Goal: Task Accomplishment & Management: Complete application form

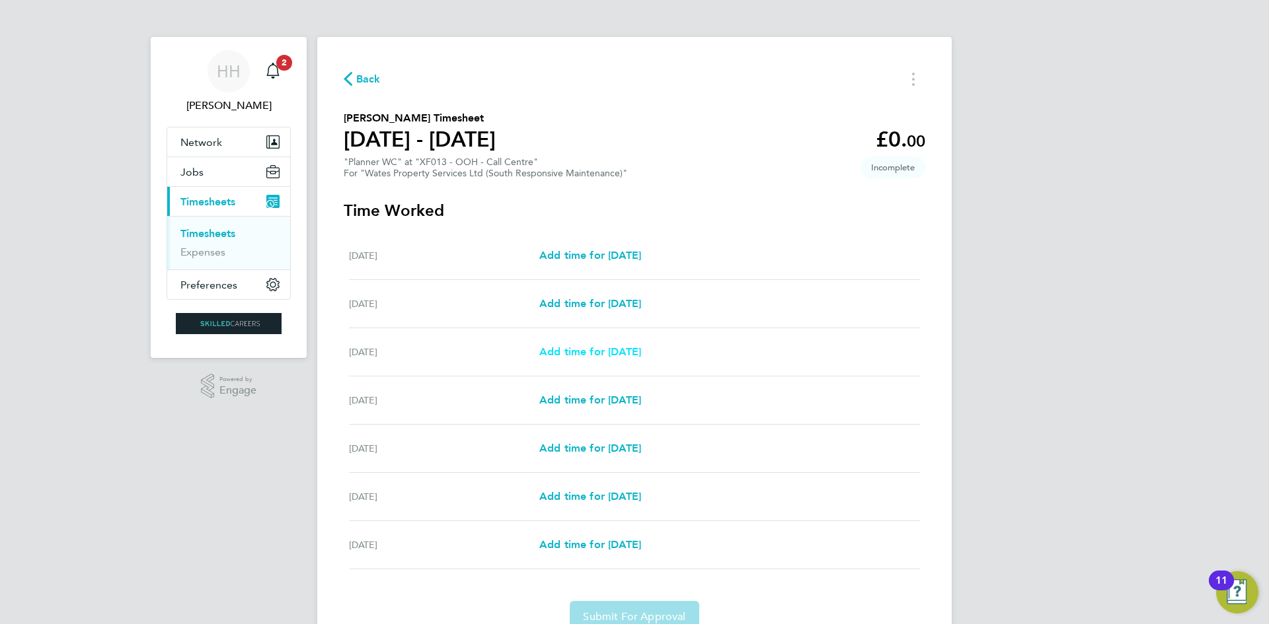
click at [624, 355] on span "Add time for [DATE]" at bounding box center [590, 352] width 102 height 13
select select "30"
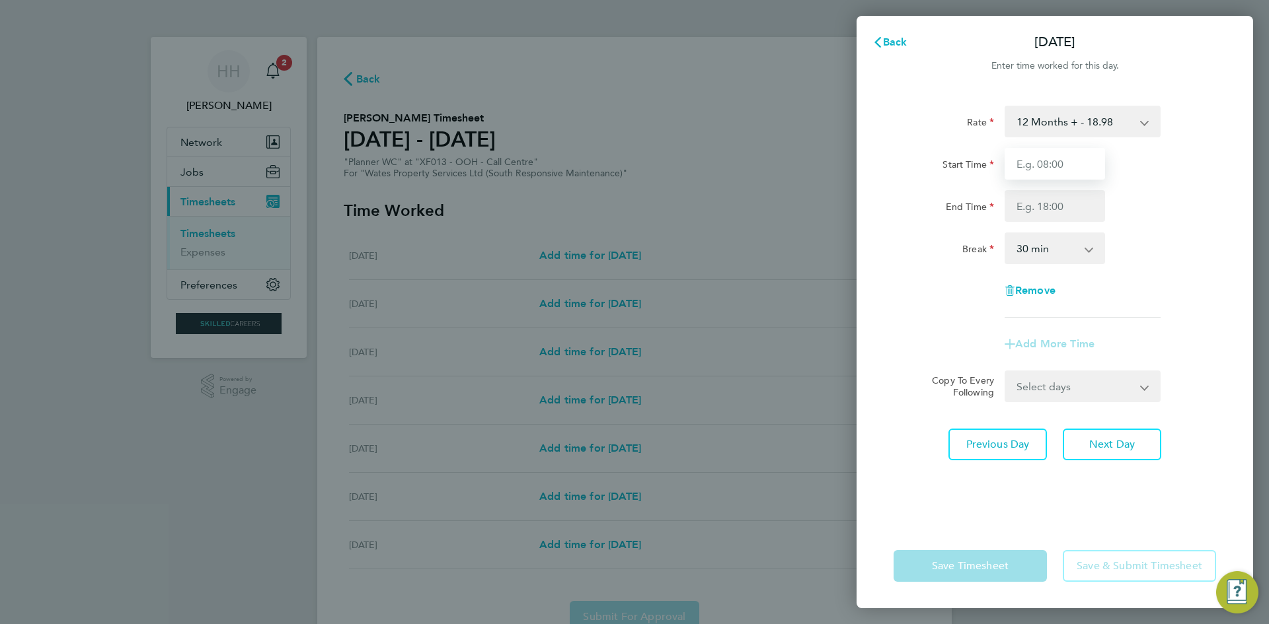
click at [1060, 162] on input "Start Time" at bounding box center [1054, 164] width 100 height 32
type input "00:00"
click at [1069, 206] on input "End Time" at bounding box center [1054, 206] width 100 height 32
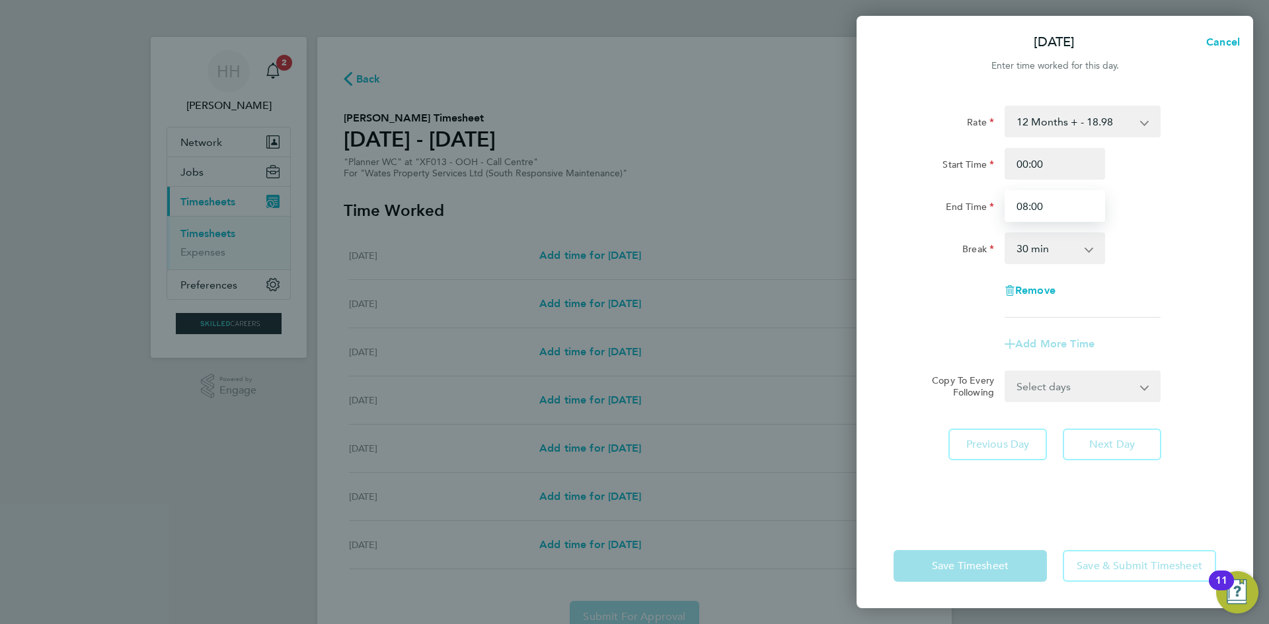
type input "08:00"
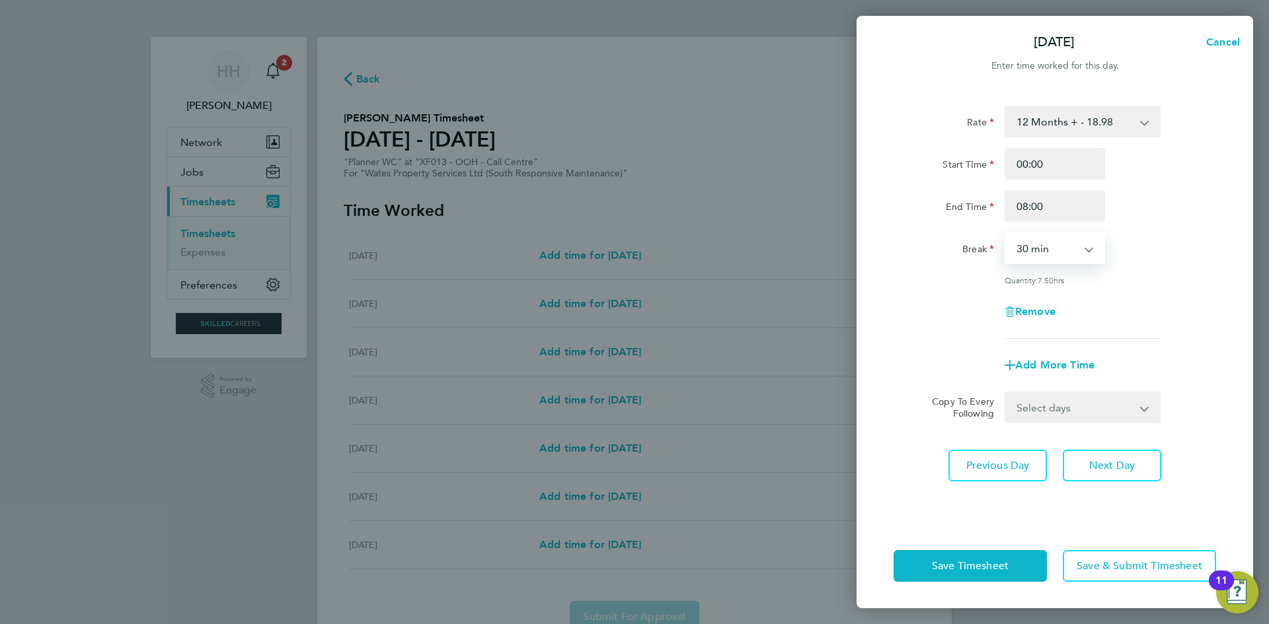
click at [1068, 246] on select "0 min 15 min 30 min 45 min 60 min 75 min 90 min" at bounding box center [1047, 248] width 82 height 29
select select "0"
click at [1006, 234] on select "0 min 15 min 30 min 45 min 60 min 75 min 90 min" at bounding box center [1047, 248] width 82 height 29
click at [1016, 560] on button "Save Timesheet" at bounding box center [969, 566] width 153 height 32
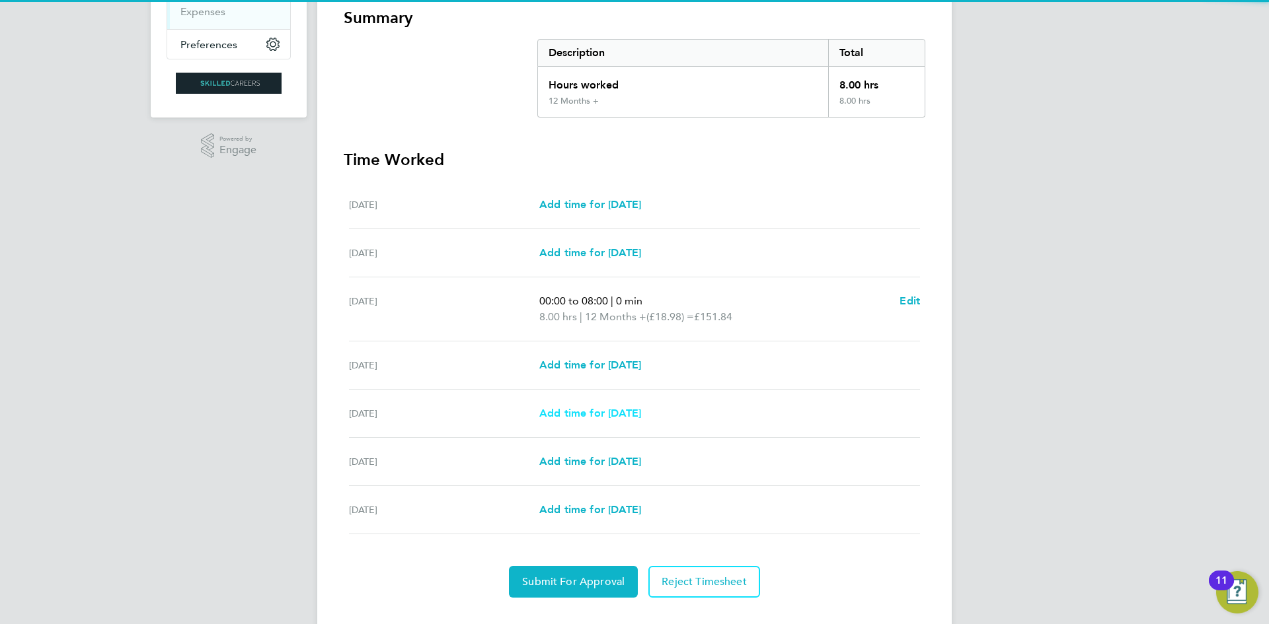
scroll to position [264, 0]
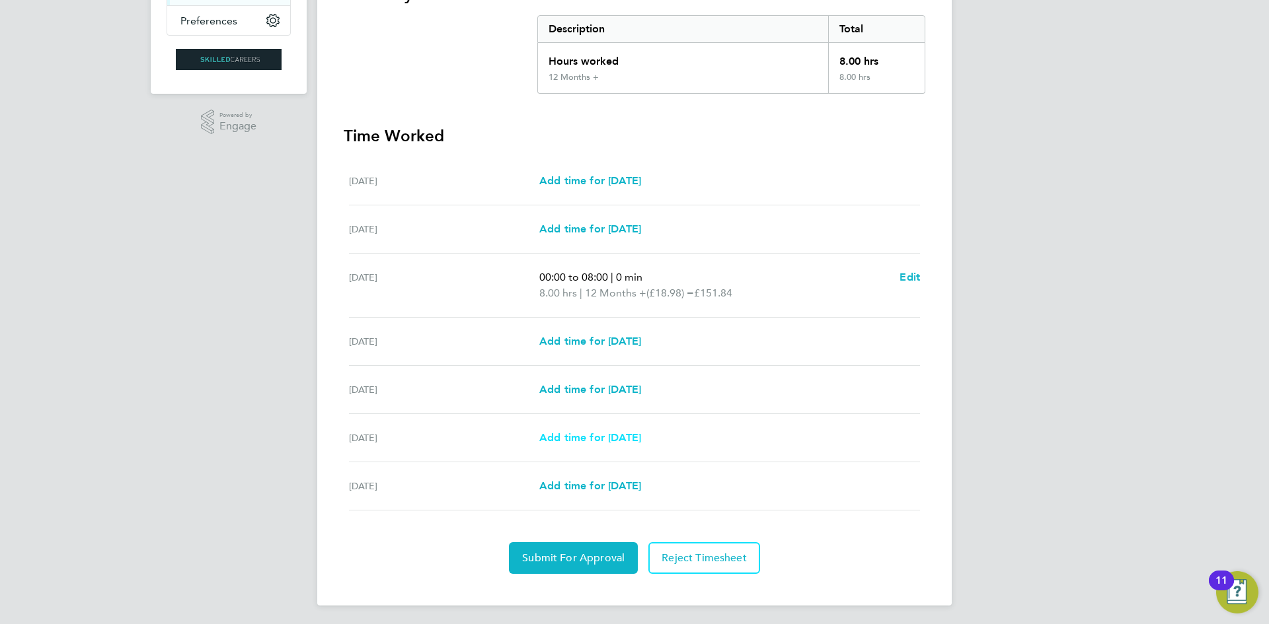
click at [624, 440] on span "Add time for [DATE]" at bounding box center [590, 437] width 102 height 13
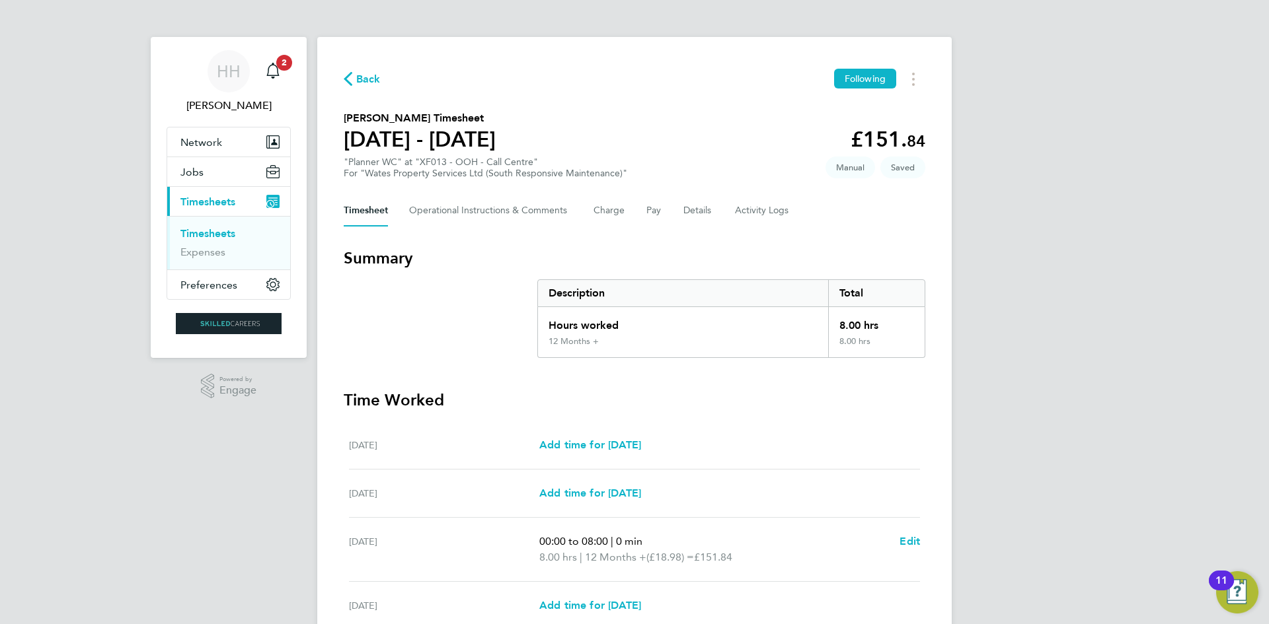
select select "30"
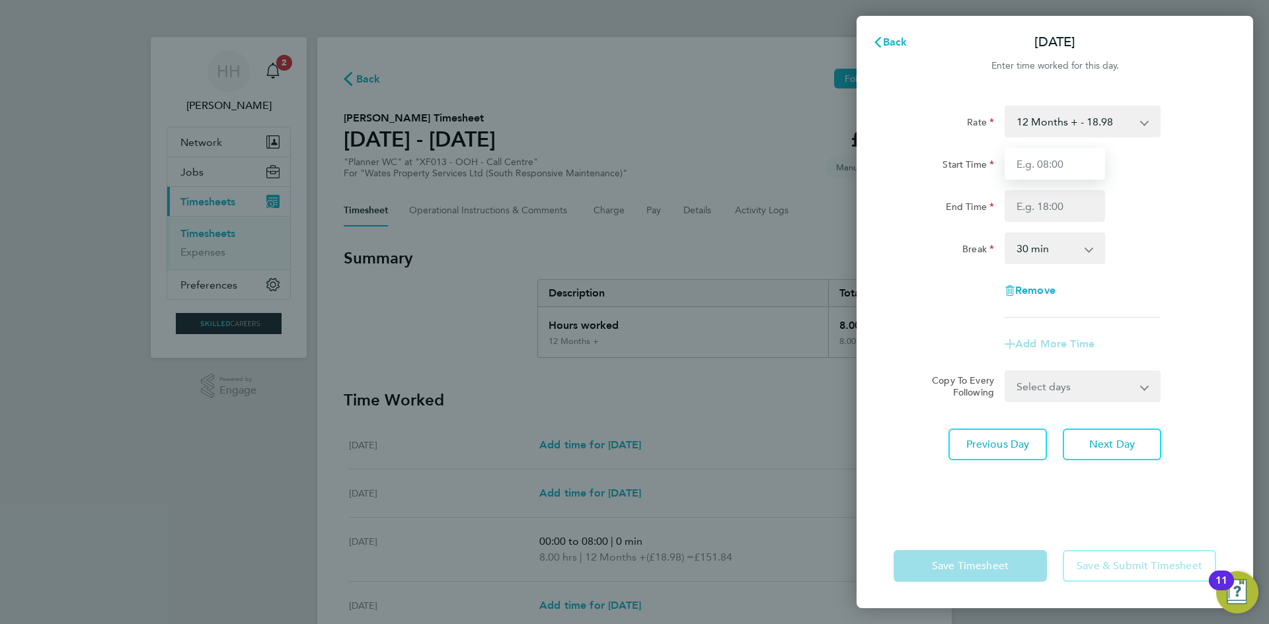
click at [1072, 171] on input "Start Time" at bounding box center [1054, 164] width 100 height 32
type input "00:00"
click at [1031, 210] on input "End Time" at bounding box center [1054, 206] width 100 height 32
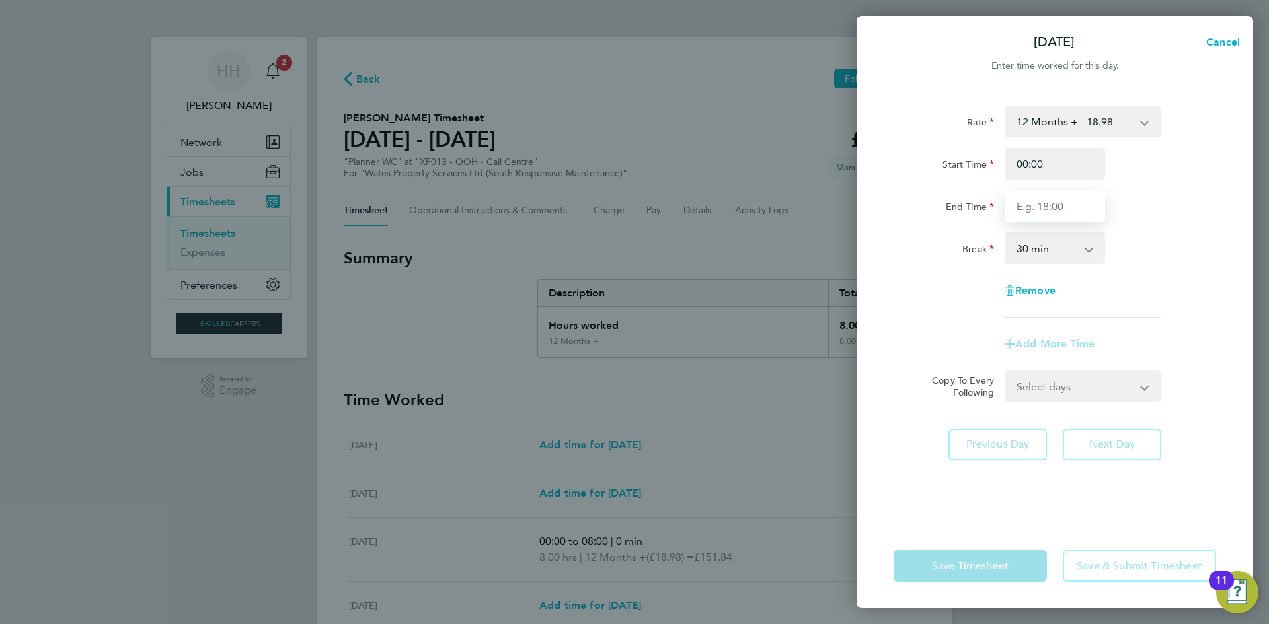
type input "08:00"
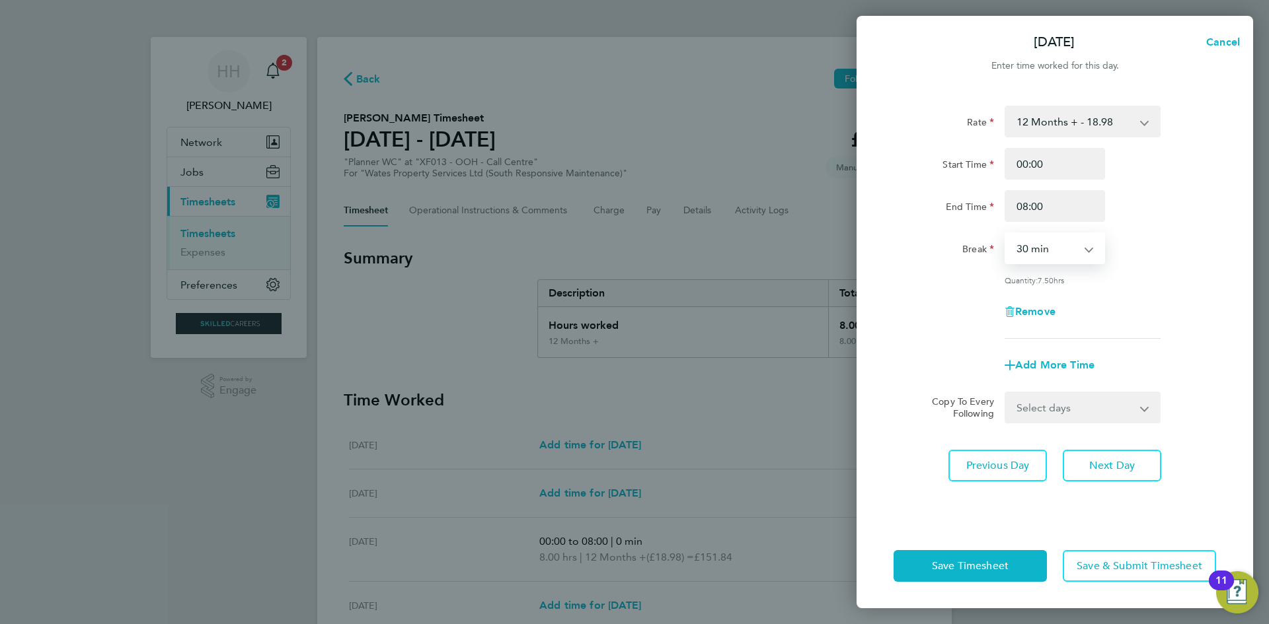
drag, startPoint x: 1072, startPoint y: 252, endPoint x: 1070, endPoint y: 262, distance: 10.9
click at [1072, 252] on select "0 min 15 min 30 min 45 min 60 min 75 min 90 min" at bounding box center [1047, 248] width 82 height 29
select select "0"
click at [1006, 234] on select "0 min 15 min 30 min 45 min 60 min 75 min 90 min" at bounding box center [1047, 248] width 82 height 29
click at [1012, 567] on button "Save Timesheet" at bounding box center [969, 566] width 153 height 32
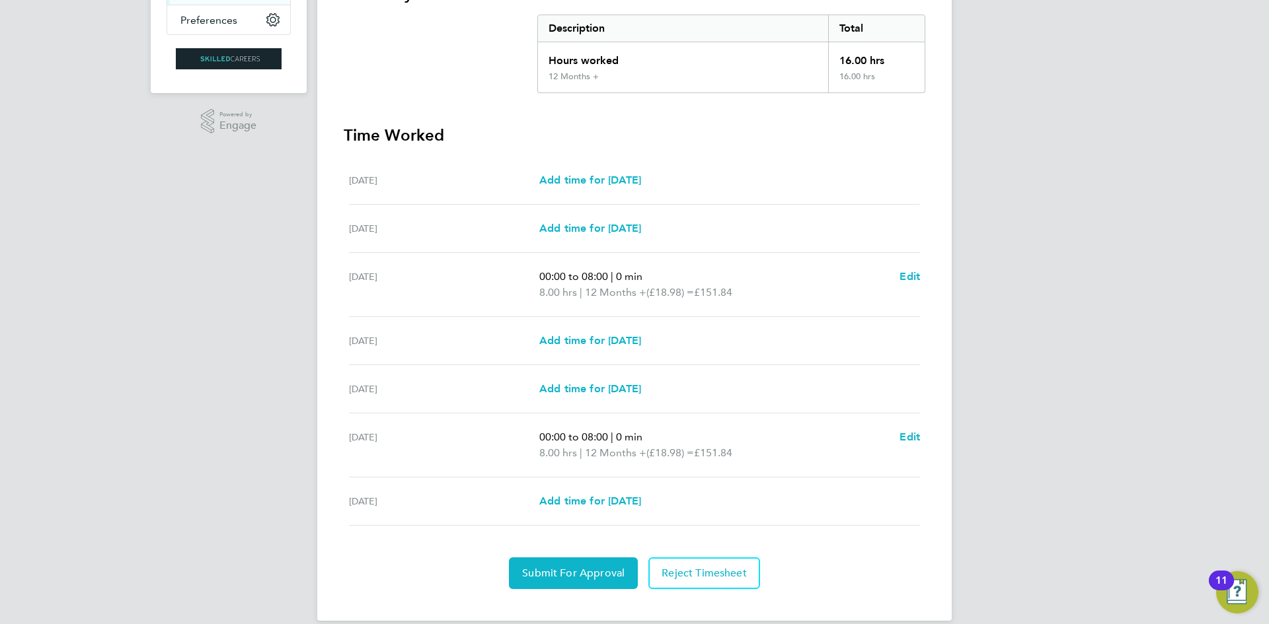
scroll to position [283, 0]
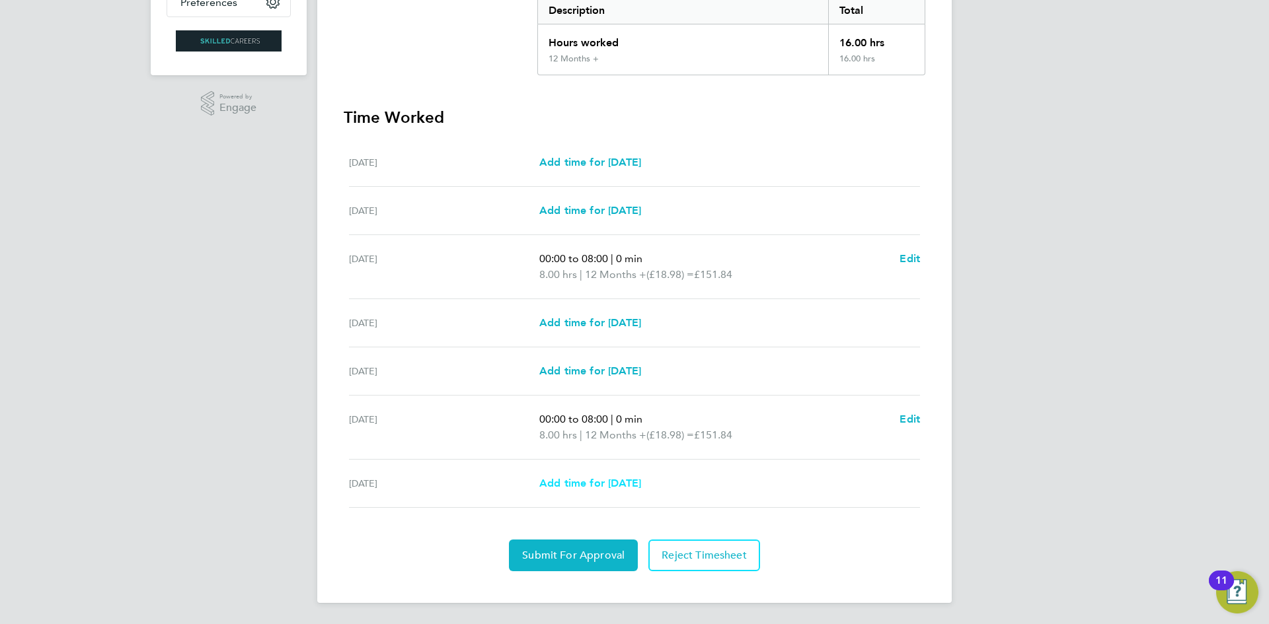
click at [606, 488] on span "Add time for [DATE]" at bounding box center [590, 483] width 102 height 13
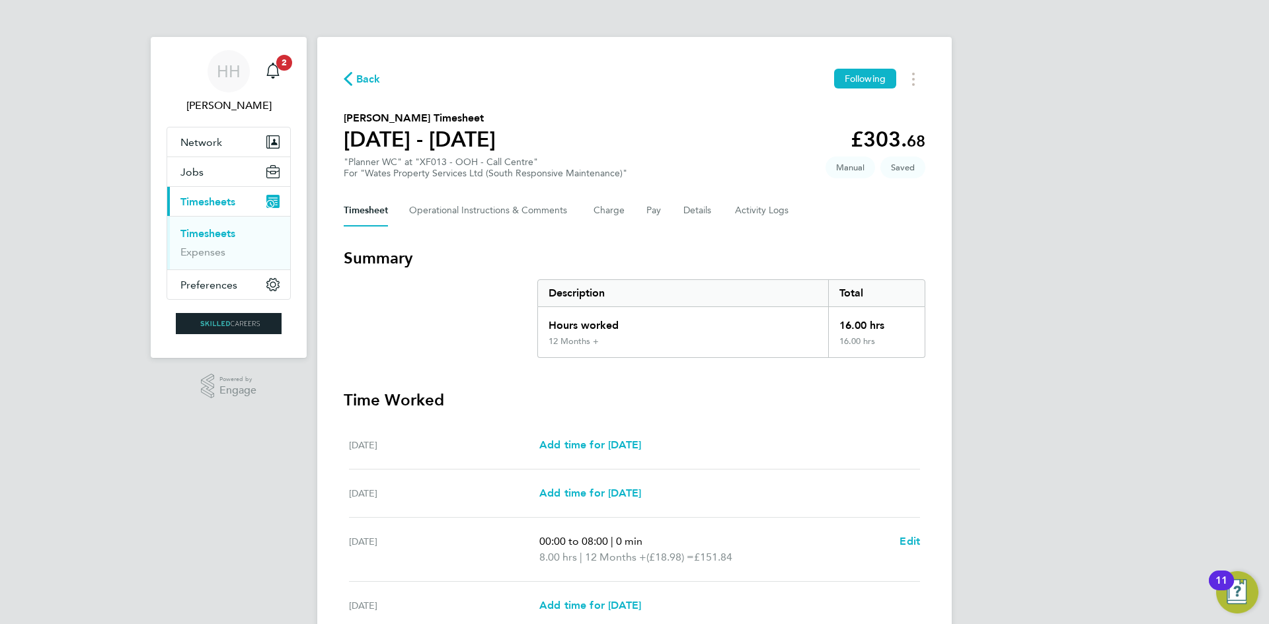
select select "30"
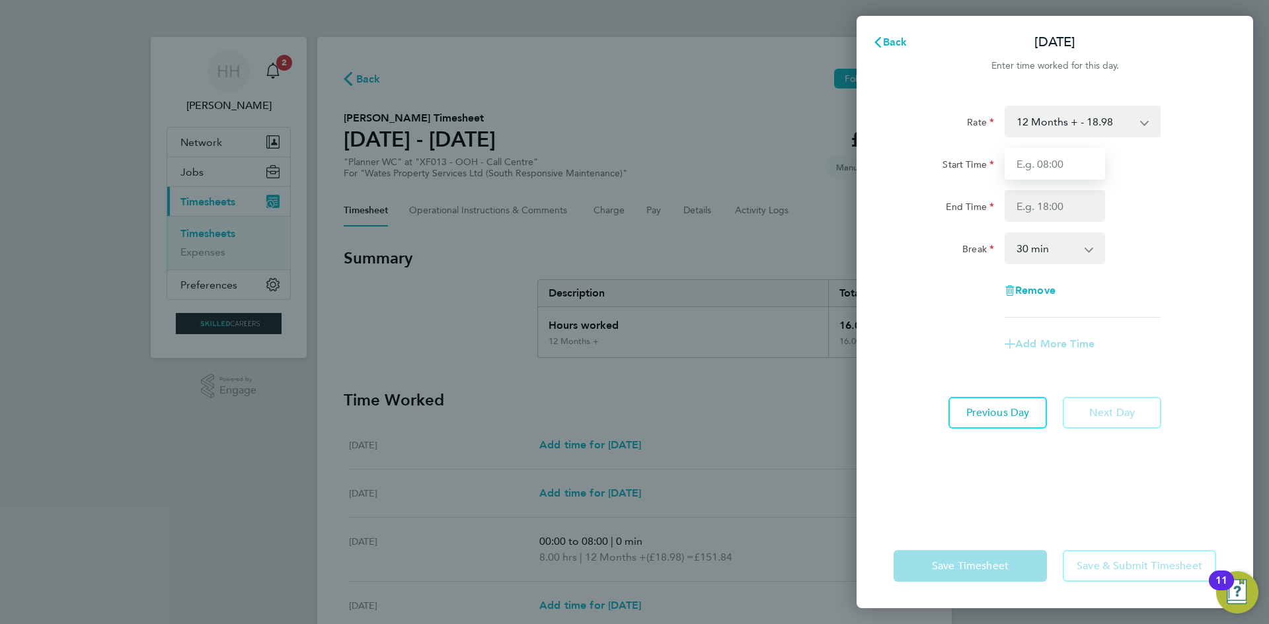
click at [1056, 172] on input "Start Time" at bounding box center [1054, 164] width 100 height 32
type input "00:00"
click at [1059, 207] on input "End Time" at bounding box center [1054, 206] width 100 height 32
type input "08:00"
click at [1053, 252] on select "0 min 15 min 30 min 45 min 60 min 75 min 90 min" at bounding box center [1047, 248] width 82 height 29
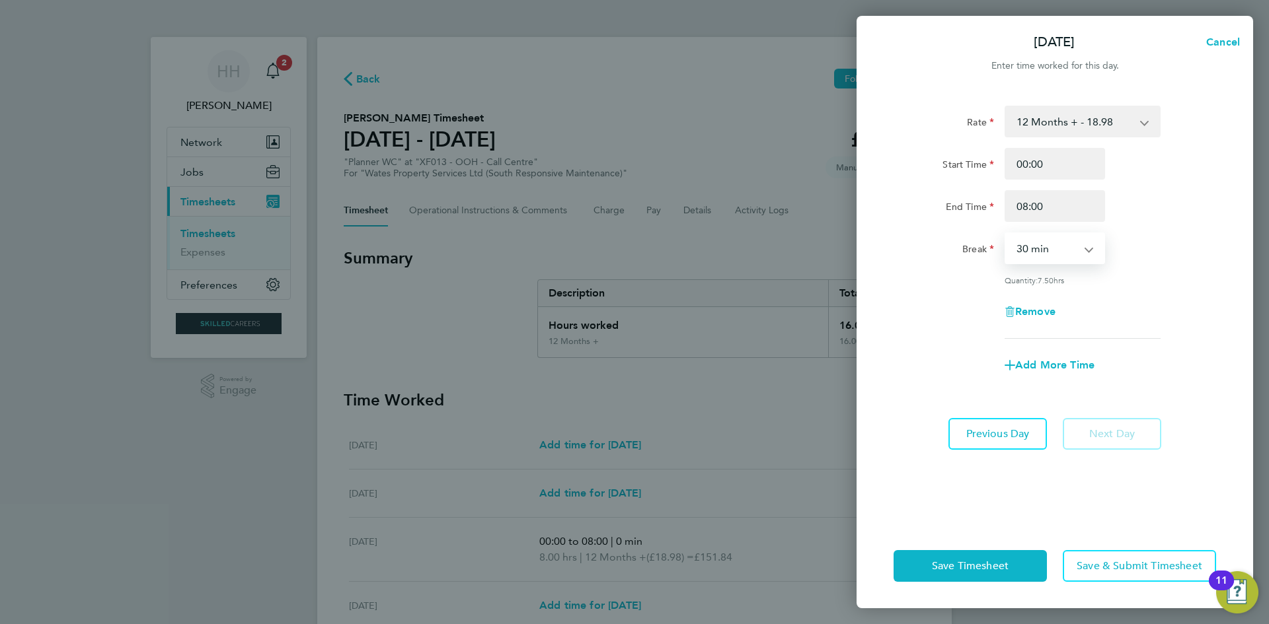
select select "0"
click at [1006, 234] on select "0 min 15 min 30 min 45 min 60 min 75 min 90 min" at bounding box center [1047, 248] width 82 height 29
click at [979, 562] on span "Save Timesheet" at bounding box center [970, 566] width 77 height 13
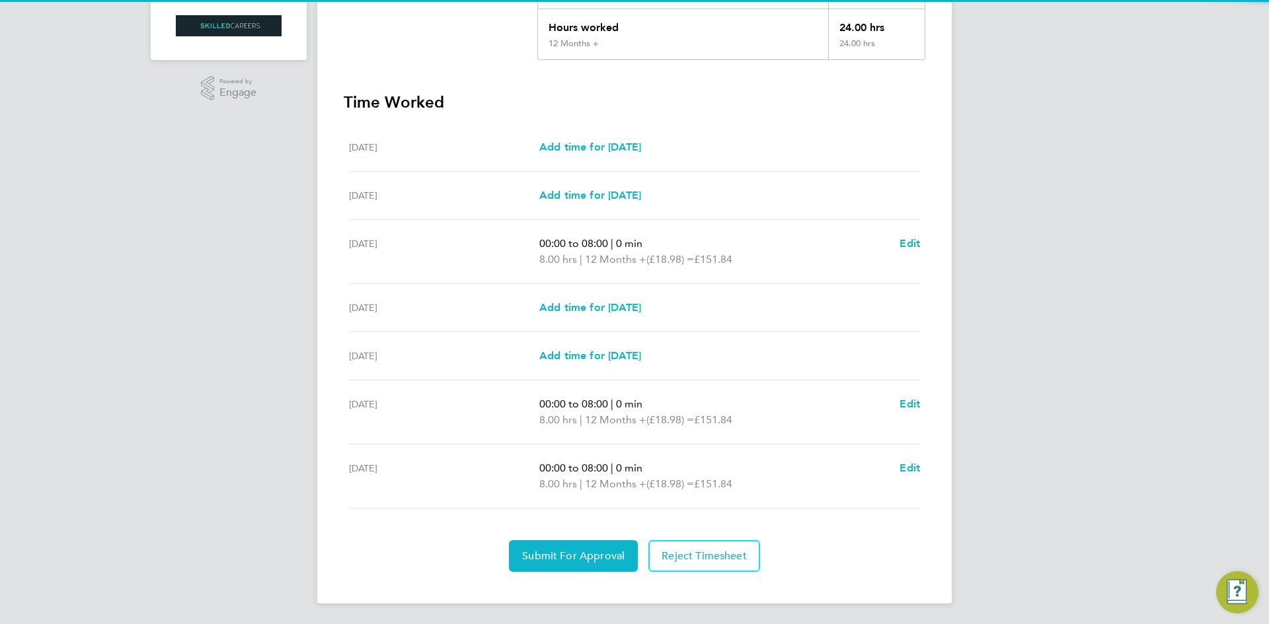
scroll to position [299, 0]
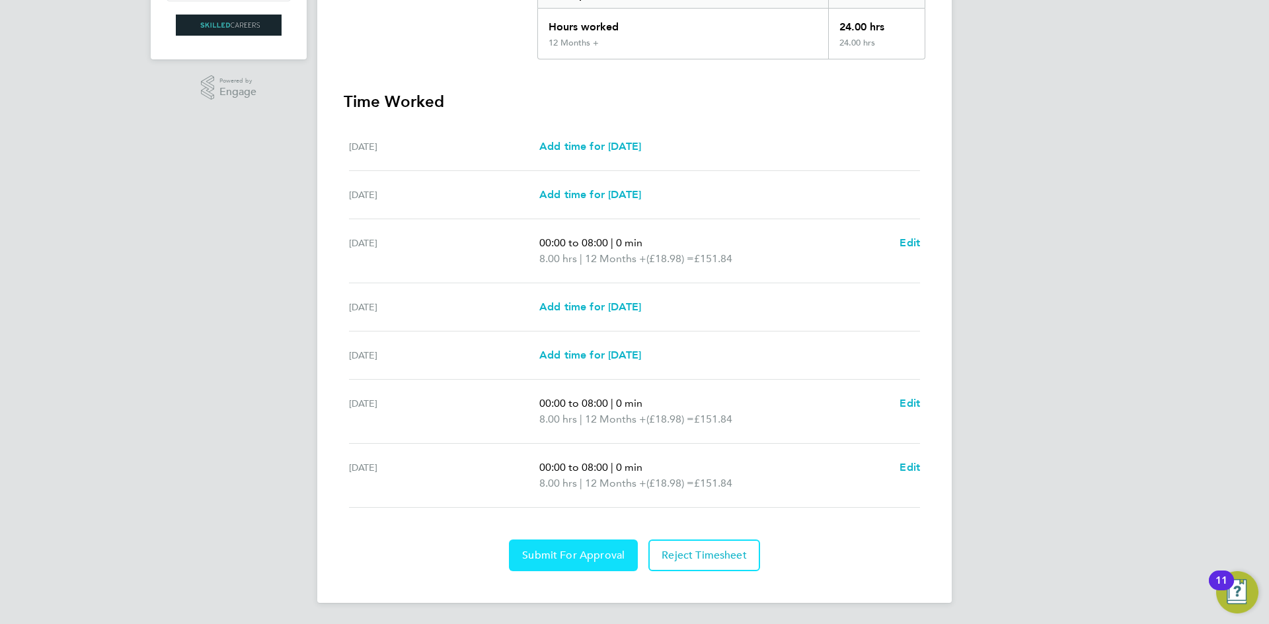
click at [570, 554] on span "Submit For Approval" at bounding box center [573, 555] width 102 height 13
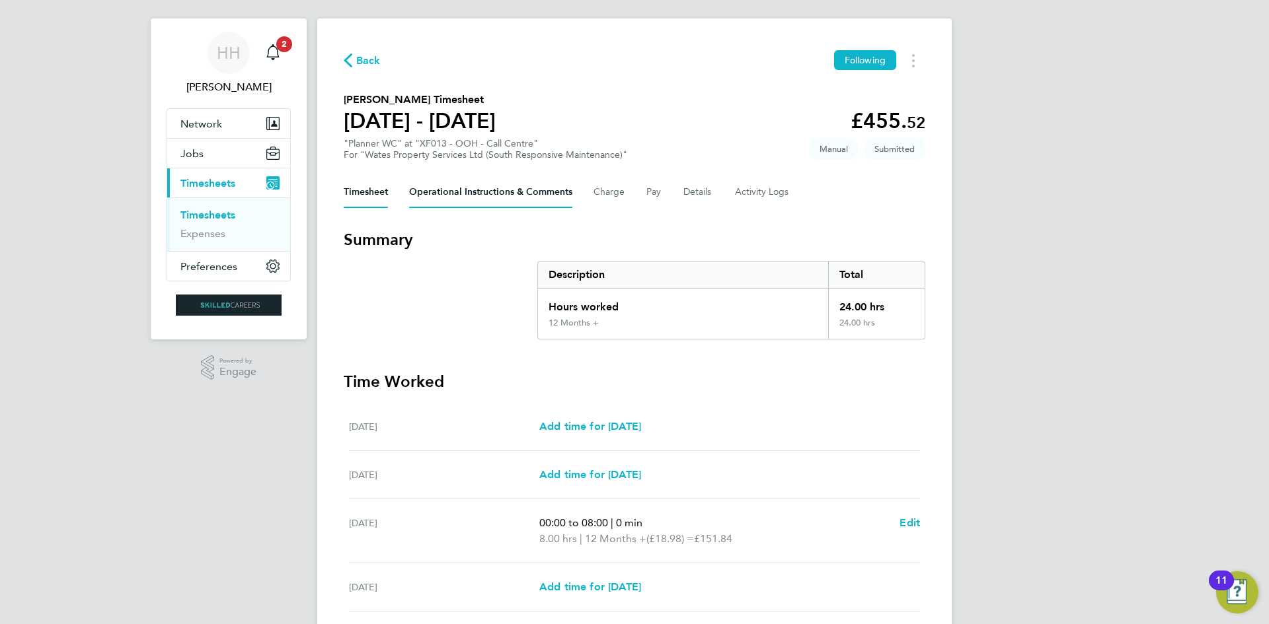
scroll to position [0, 0]
